Goal: Task Accomplishment & Management: Complete application form

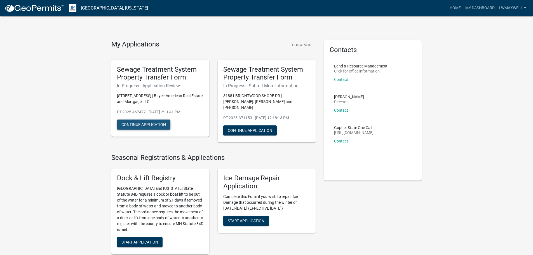
click at [156, 124] on button "Continue Application" at bounding box center [143, 124] width 53 height 10
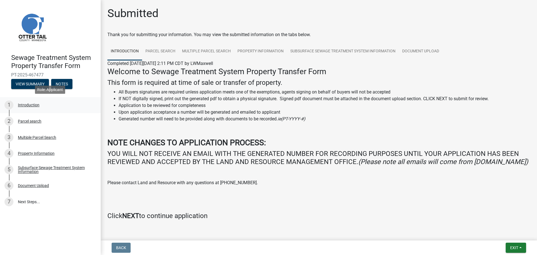
click at [37, 106] on div "Introduction" at bounding box center [29, 105] width 22 height 4
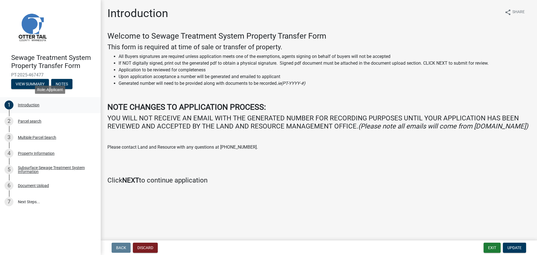
click at [29, 106] on div "Introduction" at bounding box center [29, 105] width 22 height 4
click at [30, 105] on div "Introduction" at bounding box center [29, 105] width 22 height 4
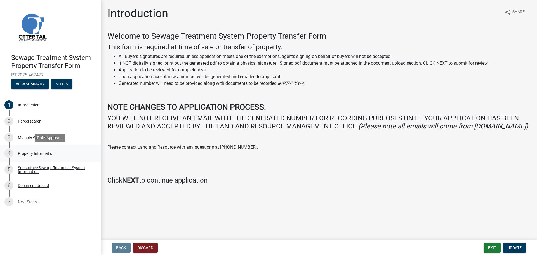
click at [37, 153] on div "Property Information" at bounding box center [36, 153] width 37 height 4
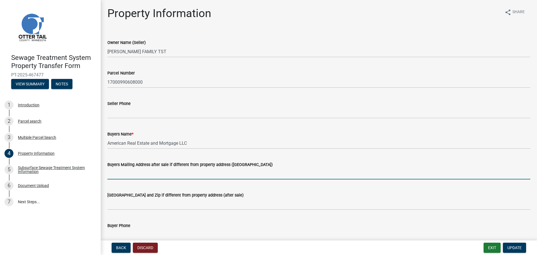
click at [137, 175] on input "Buyers Mailing Address after sale if different from property address ([GEOGRAPH…" at bounding box center [318, 173] width 423 height 11
type input "[STREET_ADDRESS]"
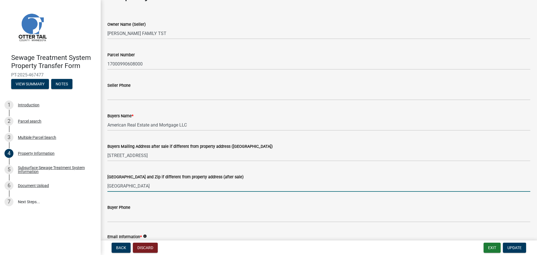
scroll to position [28, 0]
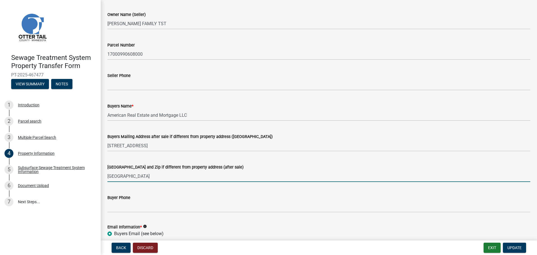
type input "[GEOGRAPHIC_DATA]"
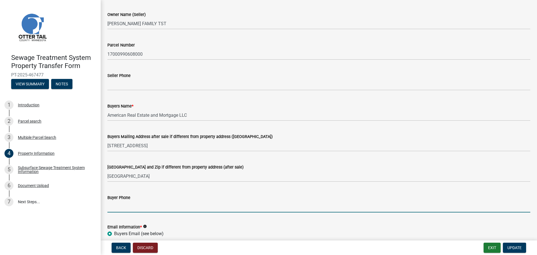
click at [136, 210] on input "Buyer Phone" at bounding box center [318, 206] width 423 height 11
click at [143, 207] on input "[PHONE_NUMBER]" at bounding box center [318, 206] width 423 height 11
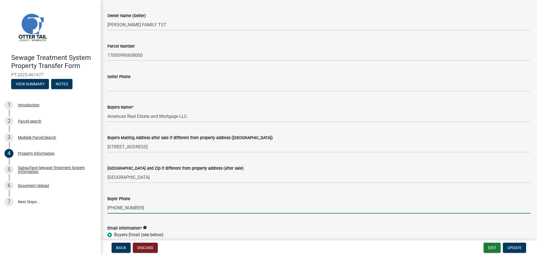
scroll to position [0, 0]
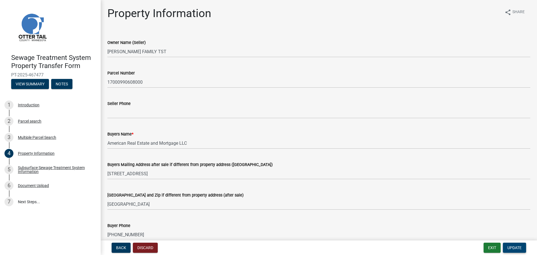
type input "[PHONE_NUMBER]"
click at [520, 247] on span "Update" at bounding box center [514, 247] width 14 height 4
